Goal: Navigation & Orientation: Understand site structure

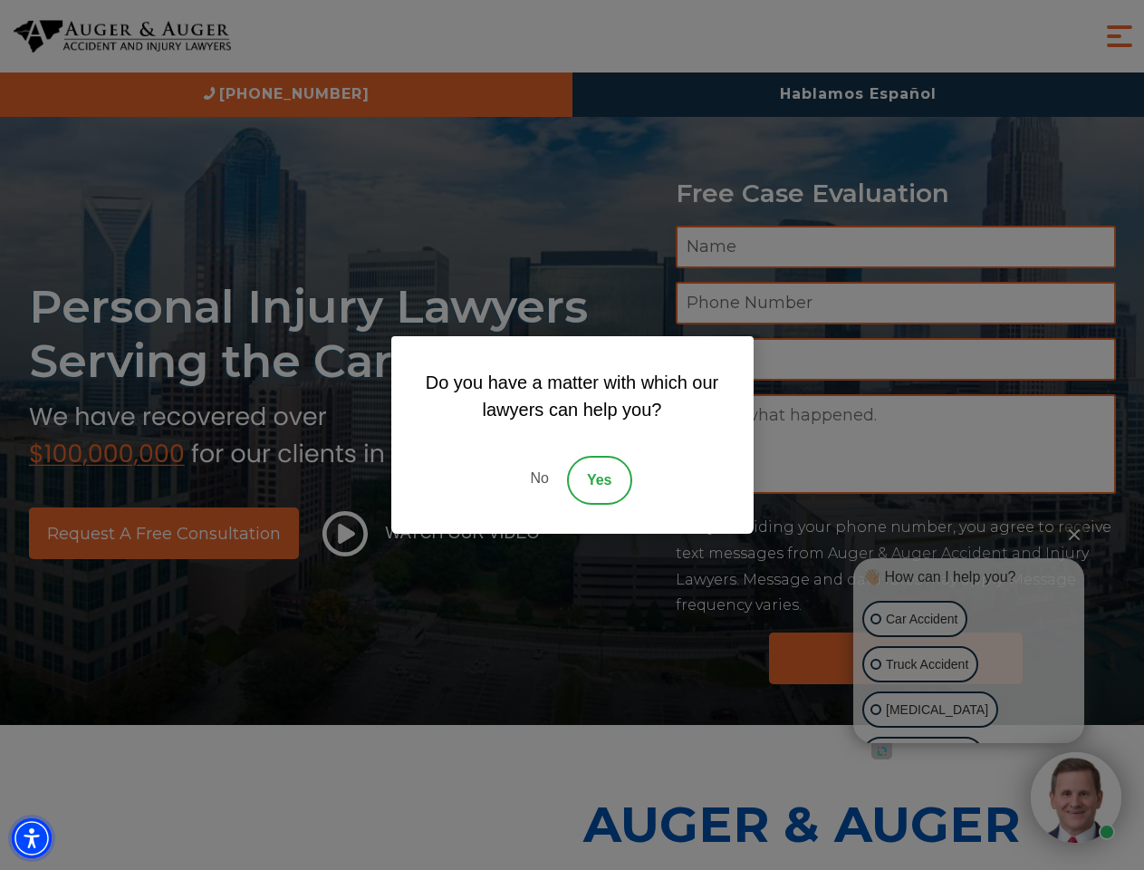
click at [32, 838] on img "Accessibility Menu" at bounding box center [32, 838] width 40 height 40
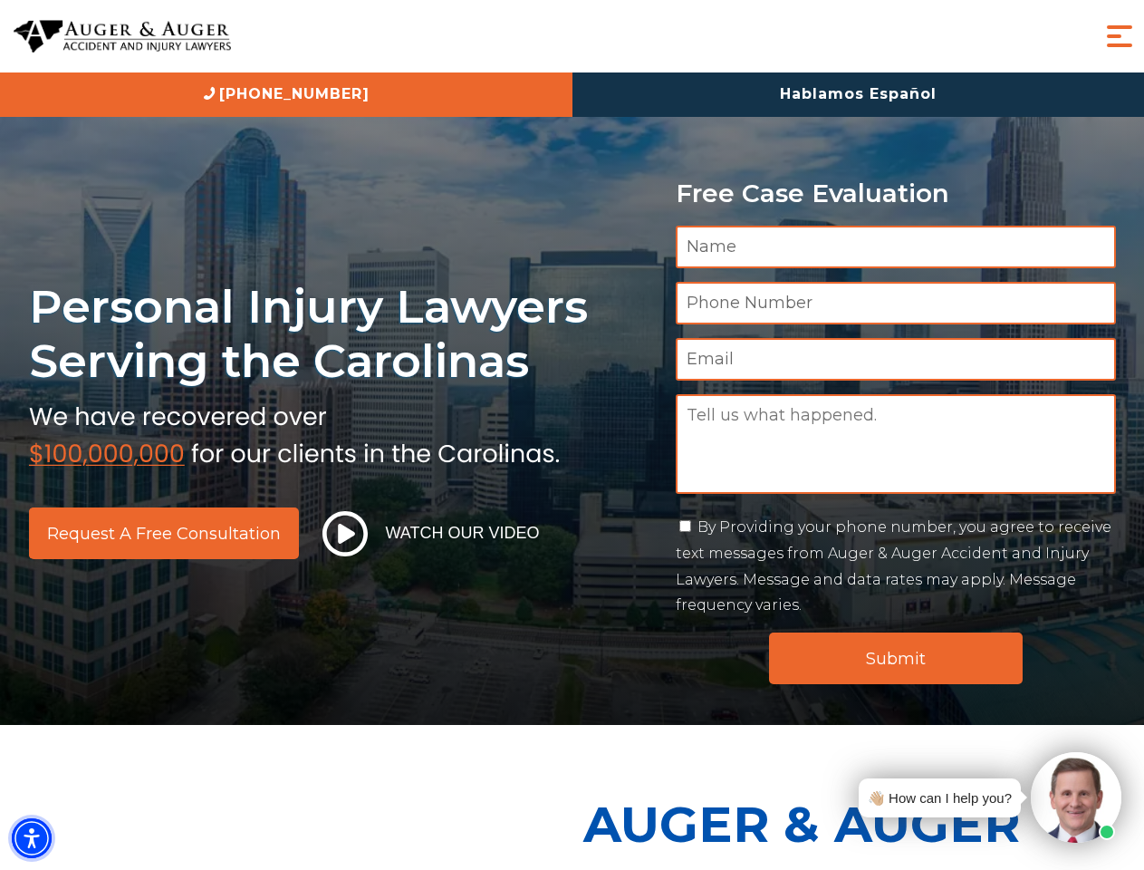
click at [32, 838] on img "Accessibility Menu" at bounding box center [32, 838] width 40 height 40
